Goal: Check status

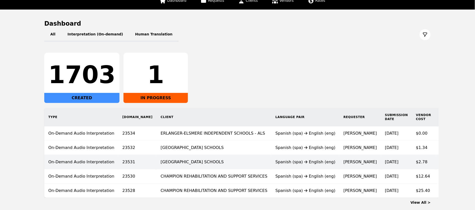
scroll to position [42, 0]
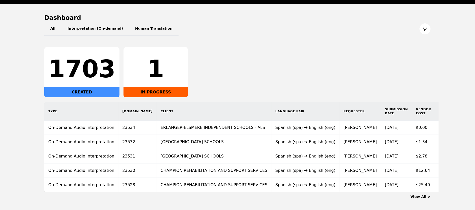
click at [427, 204] on main "Dashboard All Interpretation (On-demand) Human Translation 1703 CREATED 1 IN PR…" at bounding box center [237, 107] width 475 height 206
click at [425, 199] on link "View All >" at bounding box center [420, 197] width 20 height 4
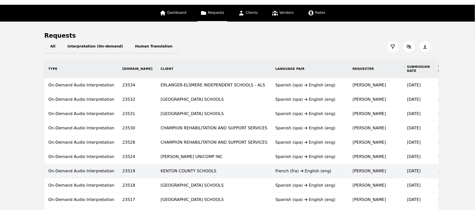
scroll to position [49, 0]
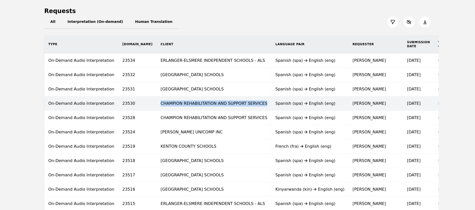
drag, startPoint x: 232, startPoint y: 108, endPoint x: 145, endPoint y: 101, distance: 87.3
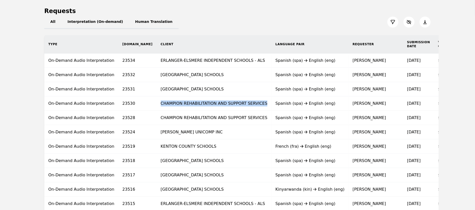
click at [157, 100] on td "CHAMPION REHABILITATION AND SUPPORT SERVICES" at bounding box center [214, 104] width 115 height 14
